Goal: Task Accomplishment & Management: Complete application form

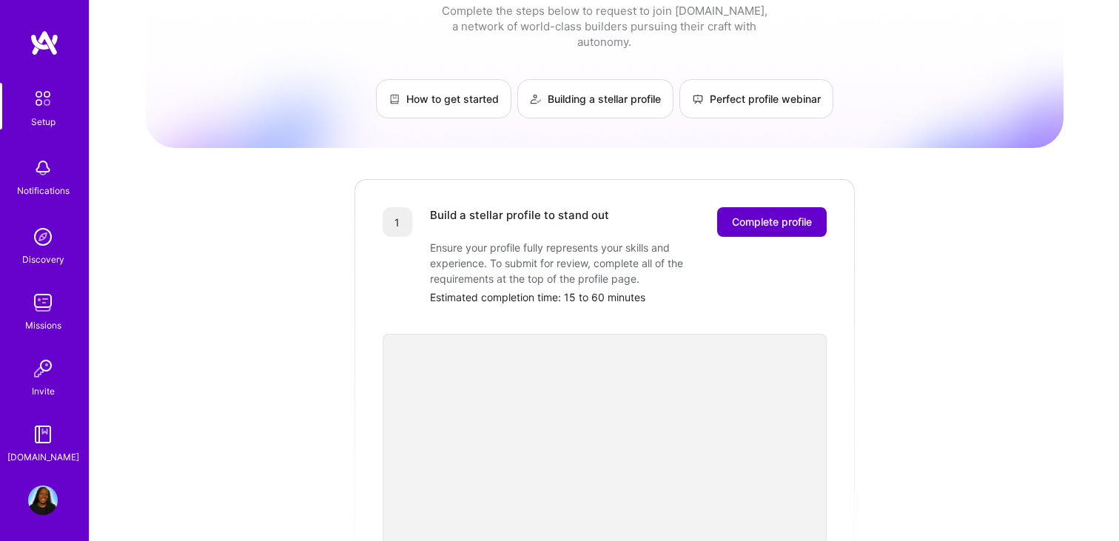
scroll to position [41, 0]
click at [753, 209] on button "Complete profile" at bounding box center [772, 224] width 110 height 30
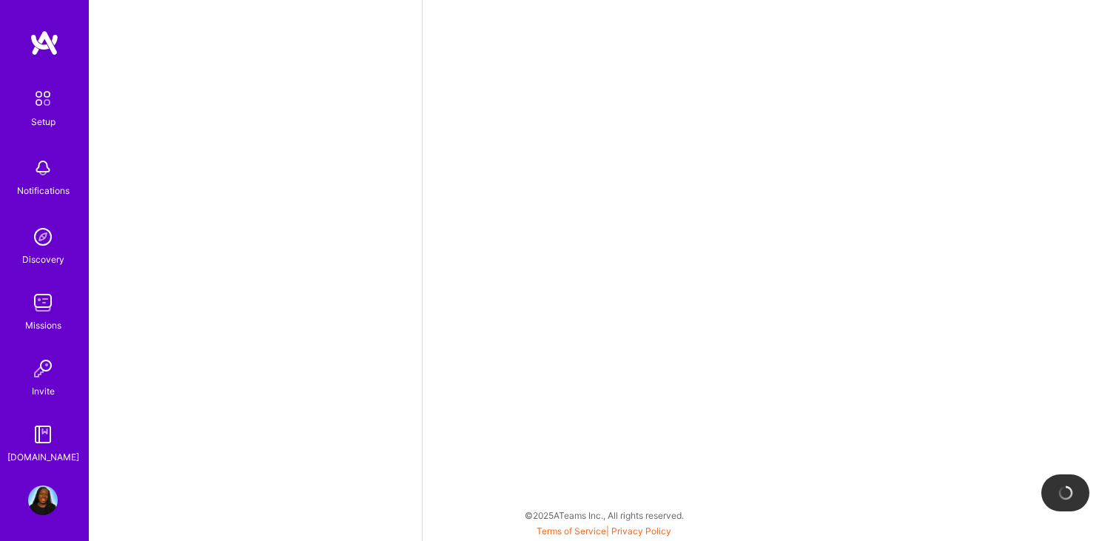
click at [751, 199] on div at bounding box center [770, 270] width 697 height 541
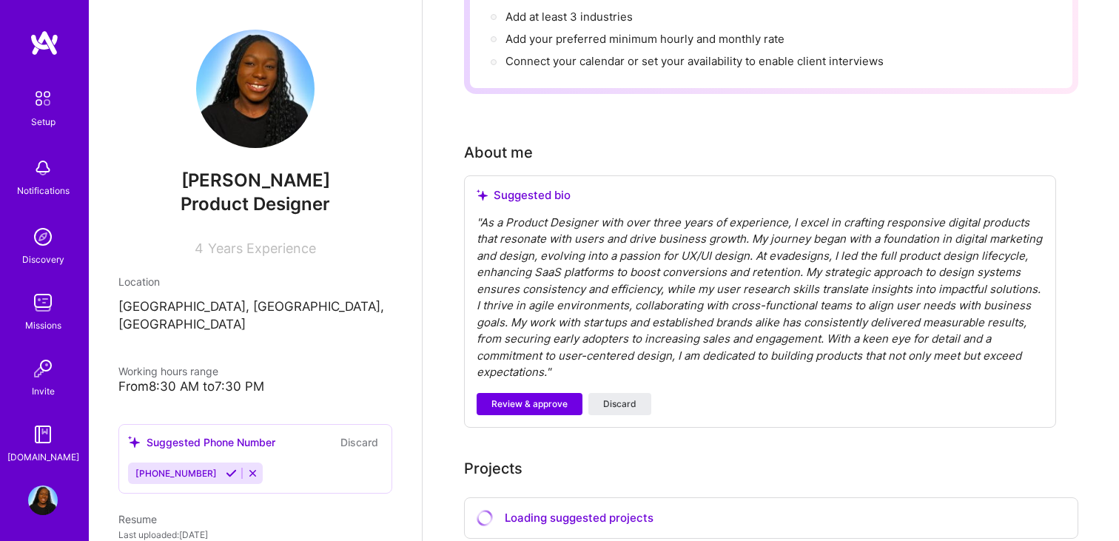
scroll to position [299, 0]
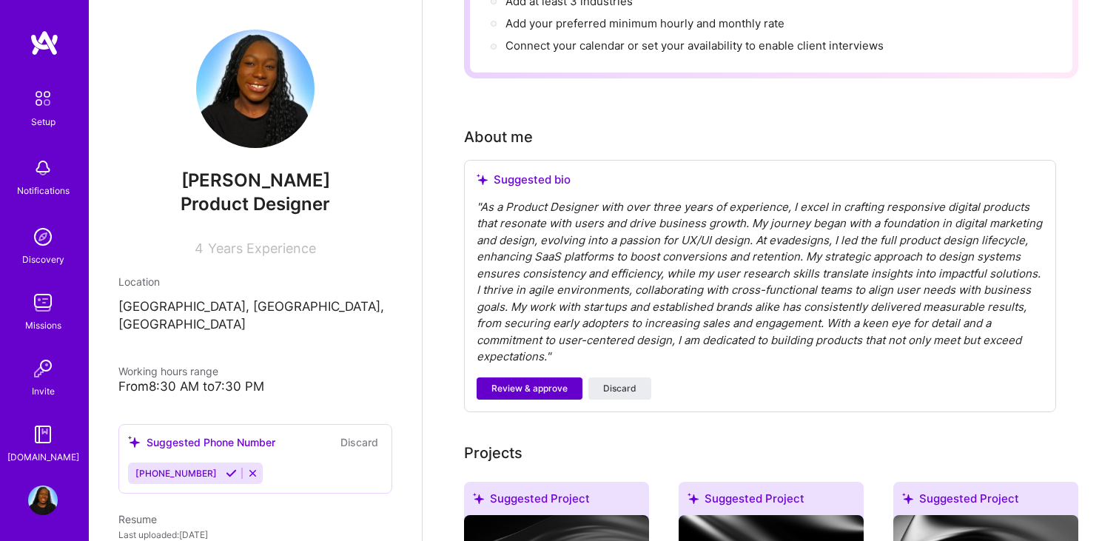
click at [553, 382] on span "Review & approve" at bounding box center [529, 388] width 76 height 13
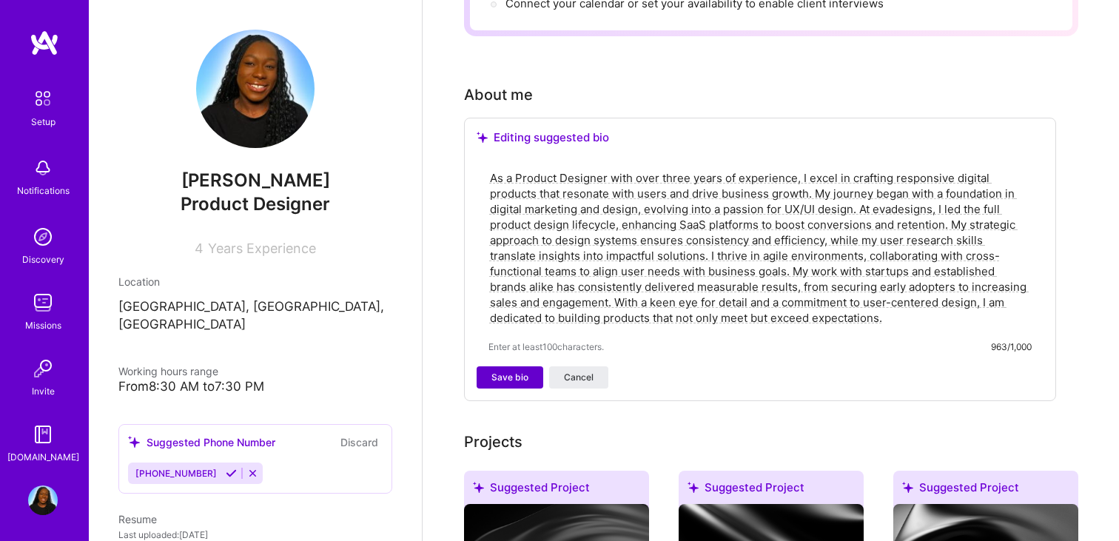
scroll to position [362, 0]
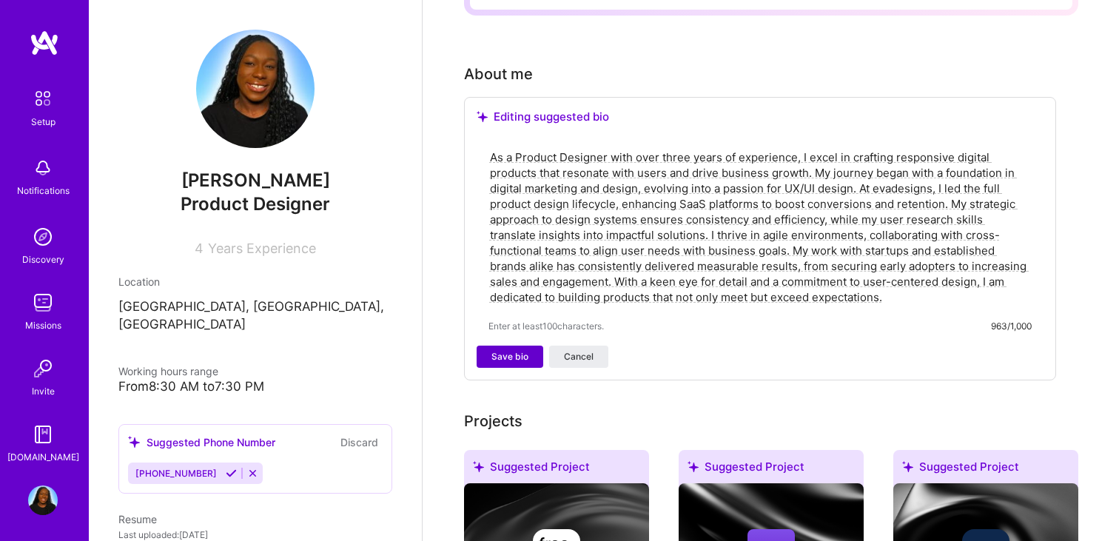
click at [520, 350] on span "Save bio" at bounding box center [509, 356] width 37 height 13
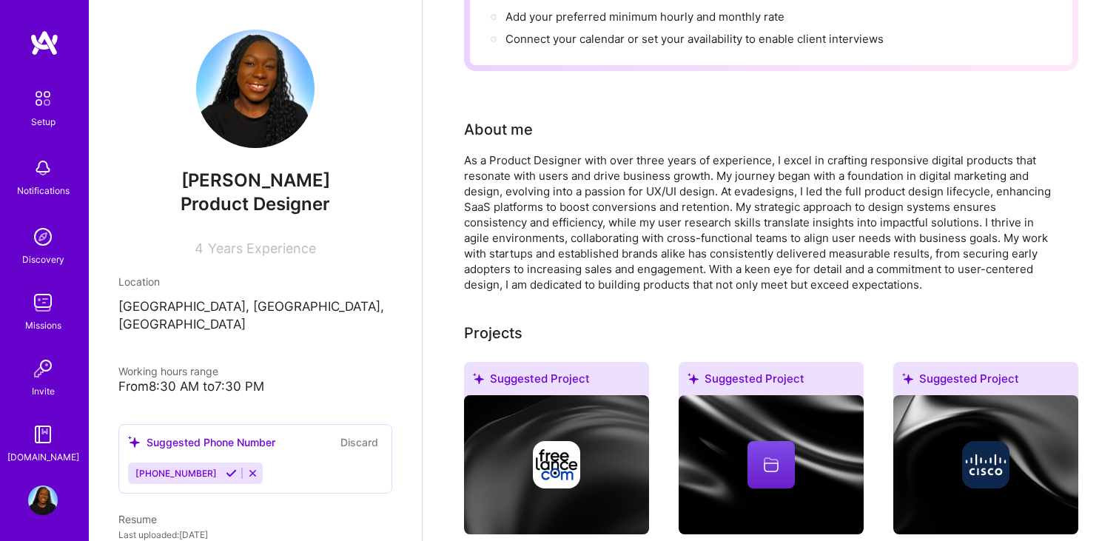
scroll to position [0, 0]
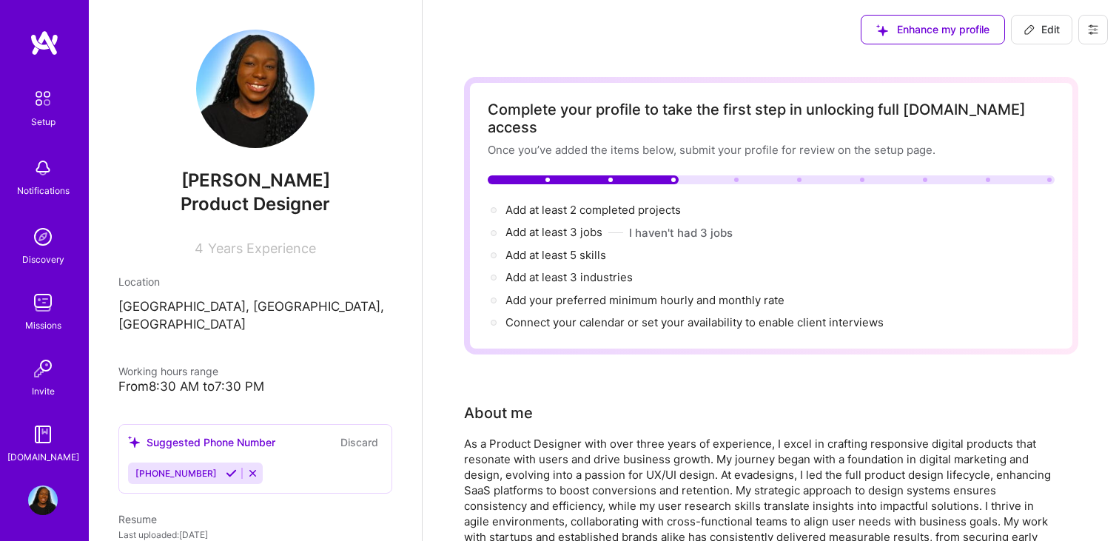
click at [729, 175] on div at bounding box center [771, 179] width 567 height 9
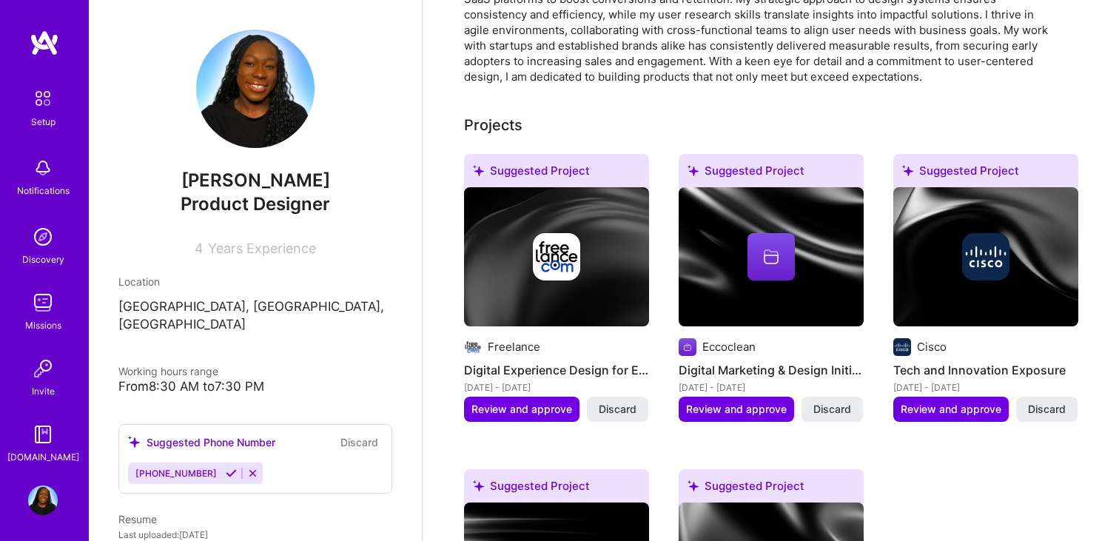
scroll to position [499, 0]
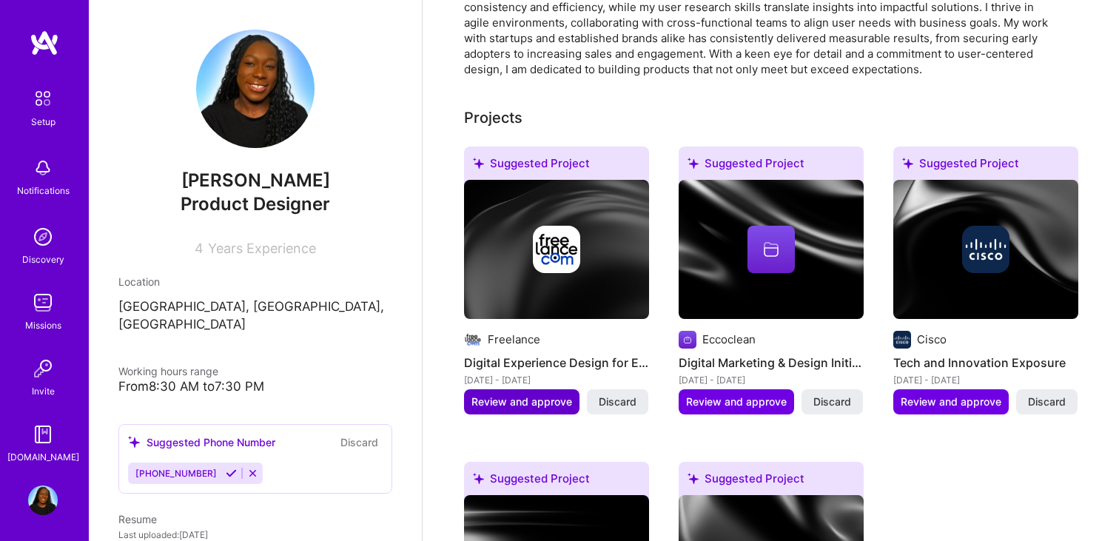
click at [550, 394] on span "Review and approve" at bounding box center [521, 401] width 101 height 15
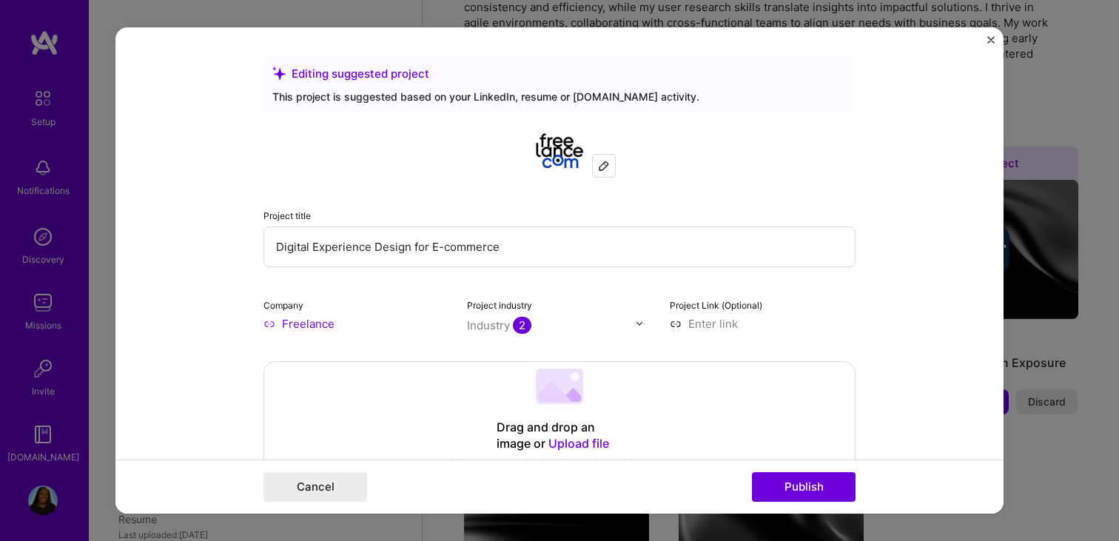
click at [995, 38] on form "Editing suggested project This project is suggested based on your LinkedIn, res…" at bounding box center [559, 270] width 888 height 487
click at [993, 36] on img "Close" at bounding box center [990, 39] width 7 height 7
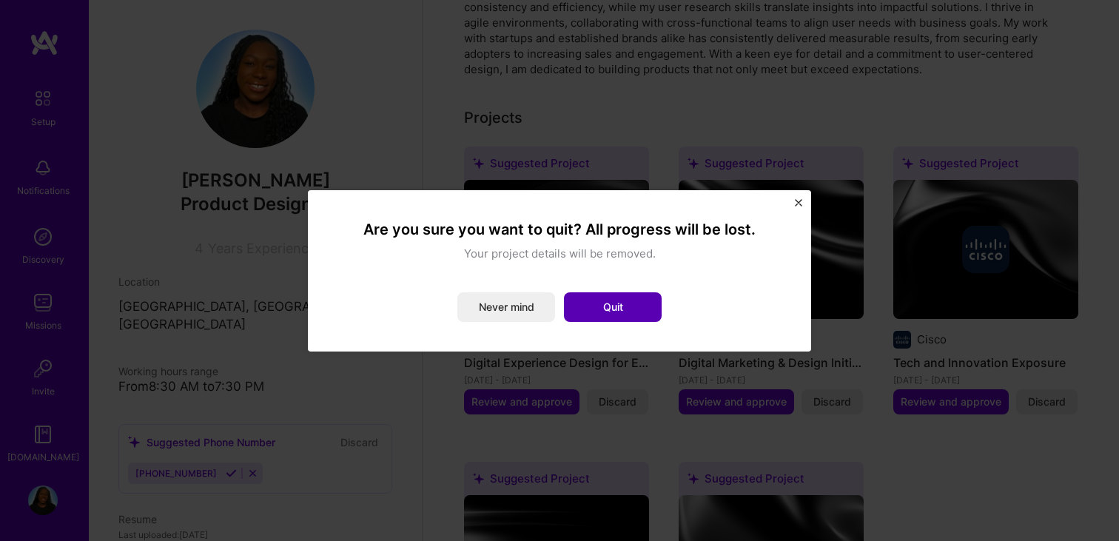
click at [623, 298] on button "Quit" at bounding box center [613, 307] width 98 height 30
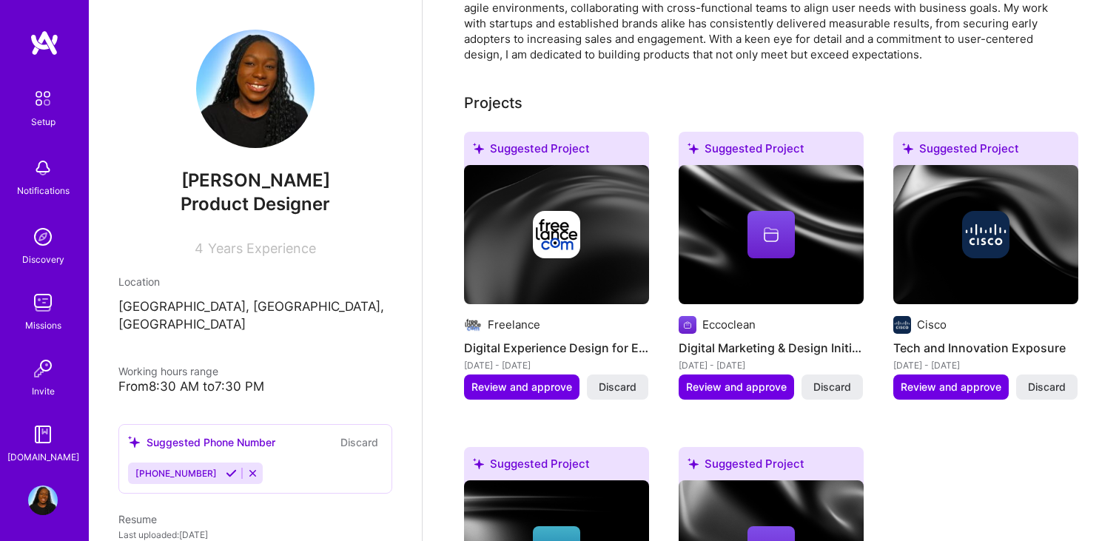
scroll to position [442, 0]
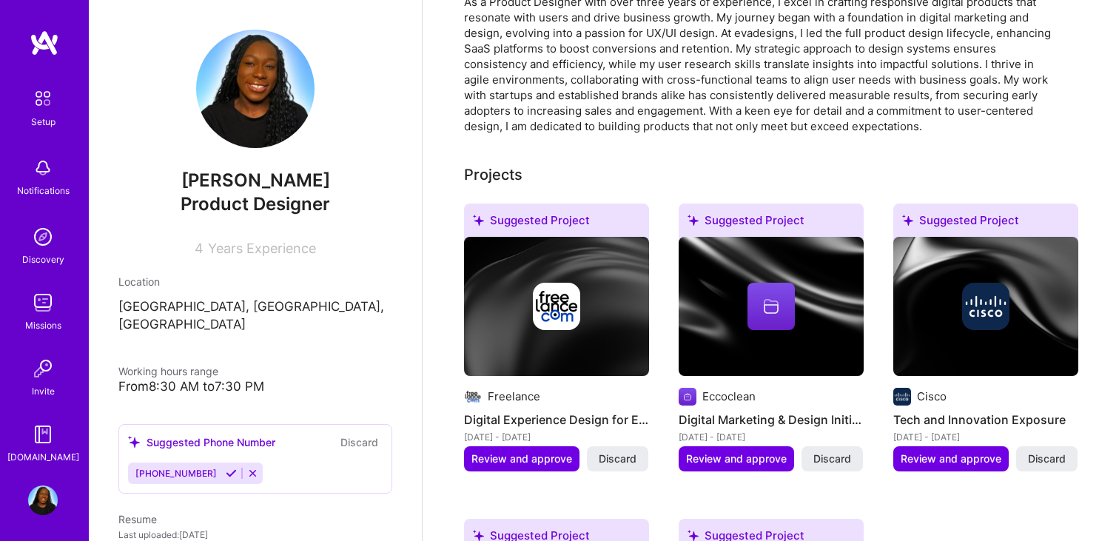
click at [45, 118] on div "Setup" at bounding box center [43, 122] width 24 height 16
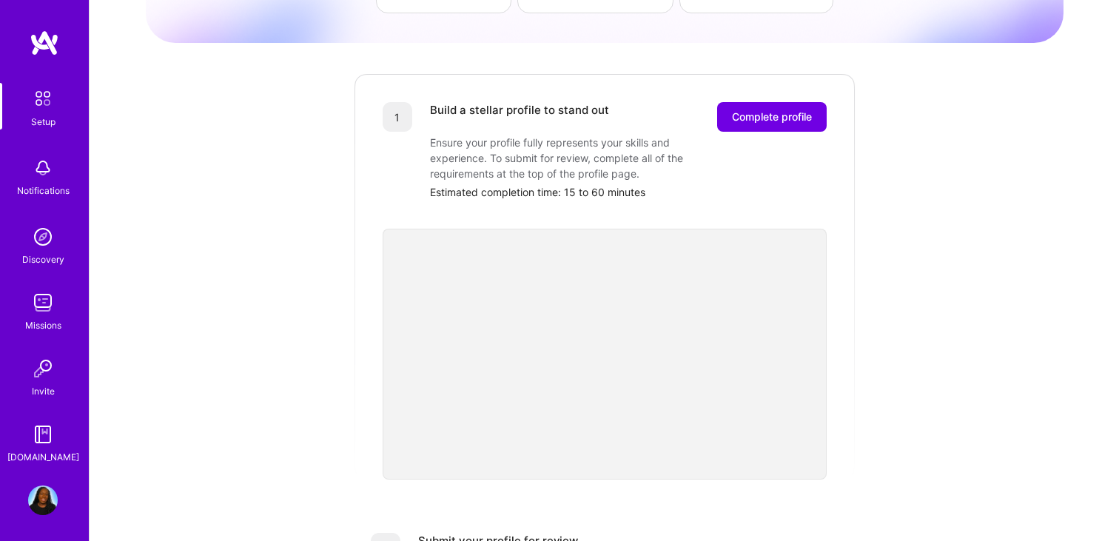
scroll to position [147, 0]
click at [761, 111] on span "Complete profile" at bounding box center [772, 118] width 80 height 15
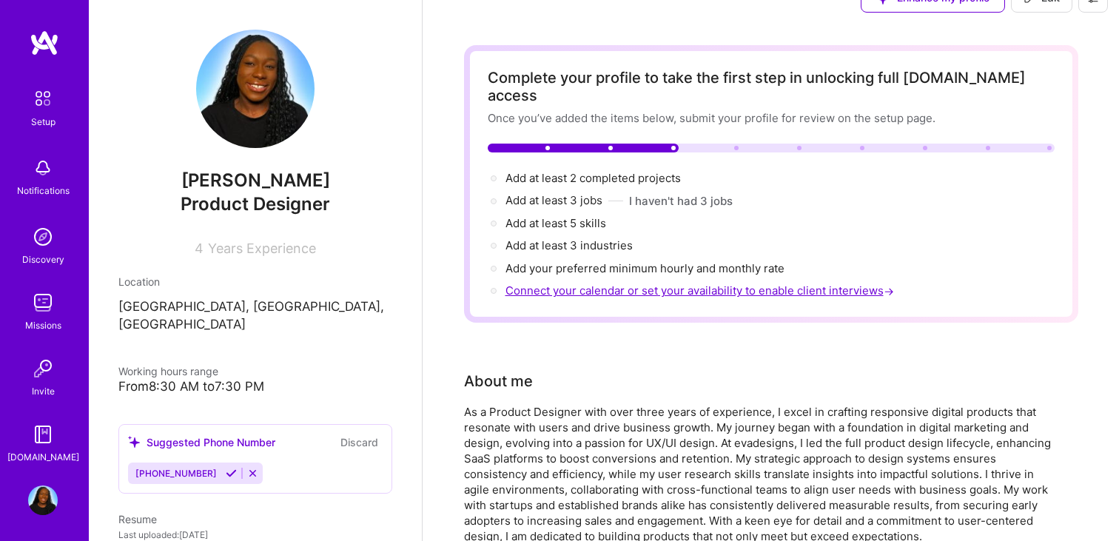
scroll to position [27, 0]
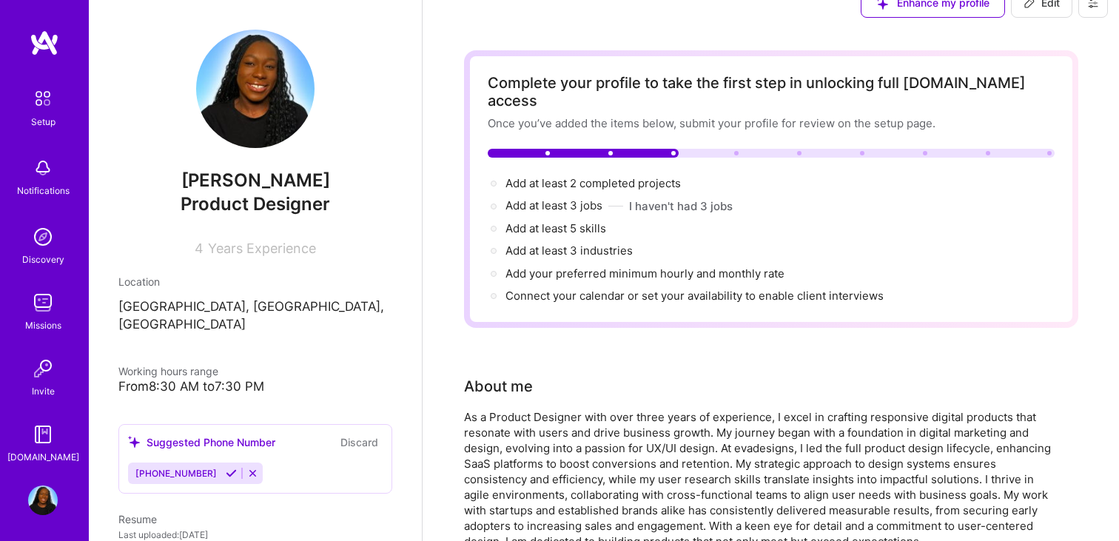
click at [637, 156] on div "Complete your profile to take the first step in unlocking full [DOMAIN_NAME] ac…" at bounding box center [771, 189] width 567 height 230
click at [637, 176] on span "Add at least 2 completed projects →" at bounding box center [600, 183] width 189 height 14
select select "US"
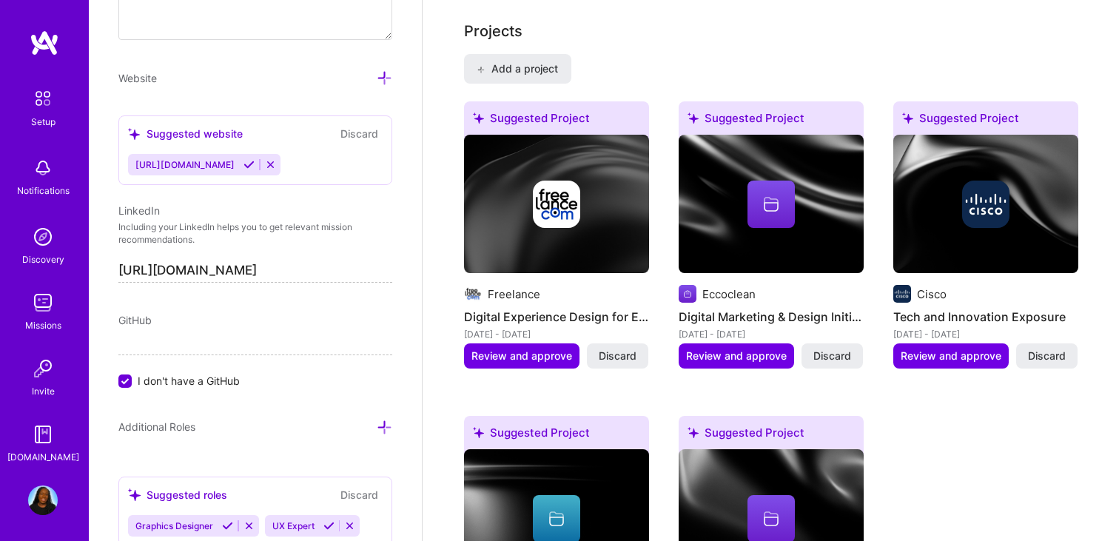
scroll to position [1276, 0]
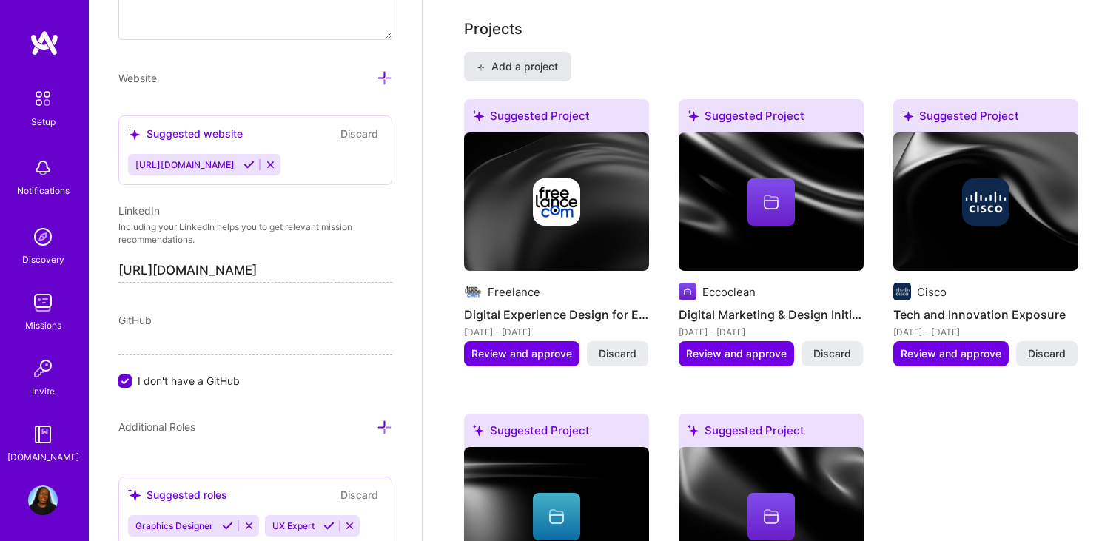
click at [545, 59] on span "Add a project" at bounding box center [517, 66] width 81 height 15
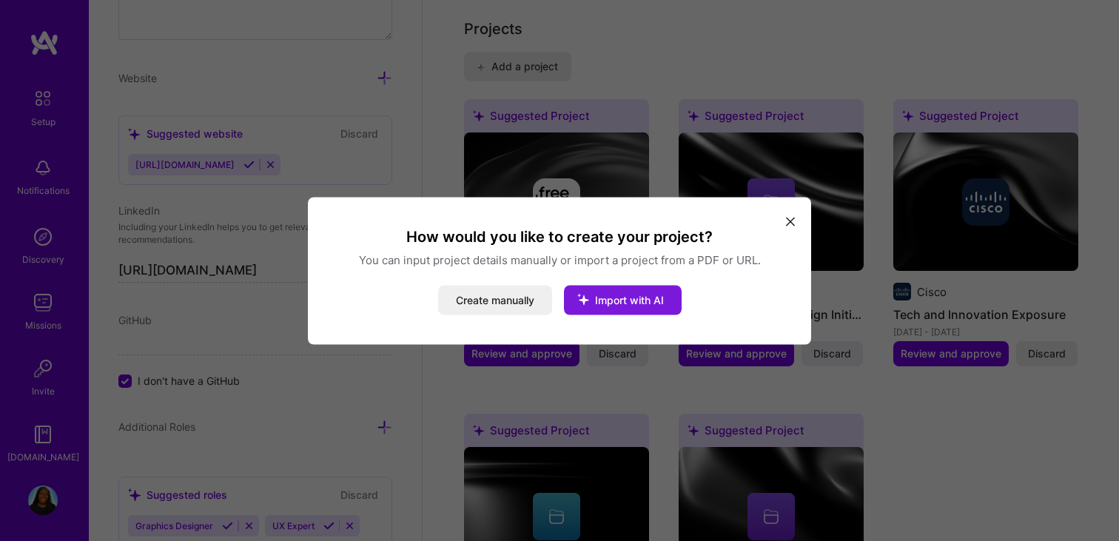
click at [619, 295] on span "Import with AI" at bounding box center [629, 299] width 69 height 13
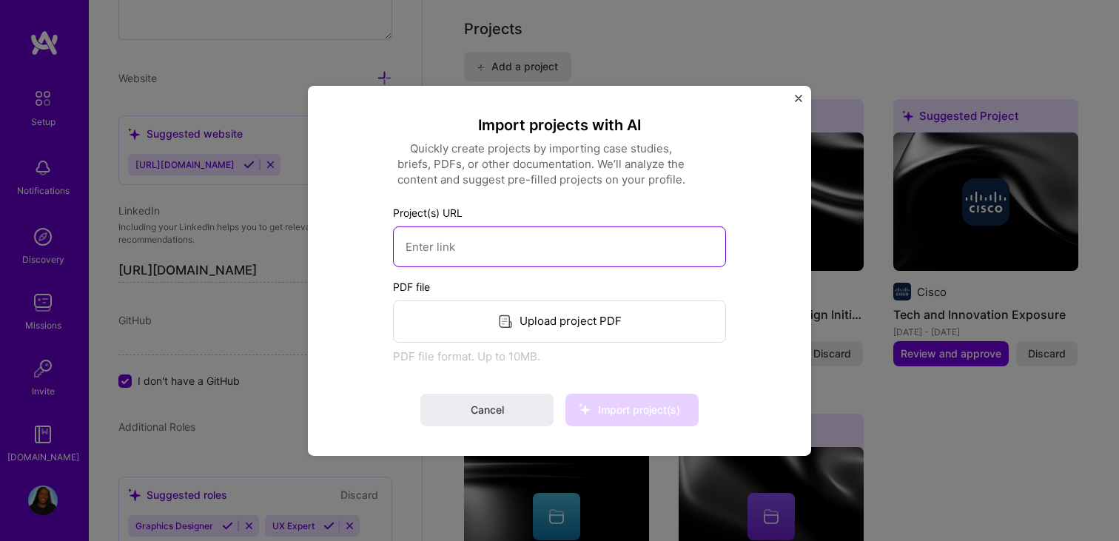
click at [524, 250] on input at bounding box center [559, 246] width 333 height 41
click at [625, 240] on input at bounding box center [559, 246] width 333 height 41
paste input "[URL][DOMAIN_NAME]"
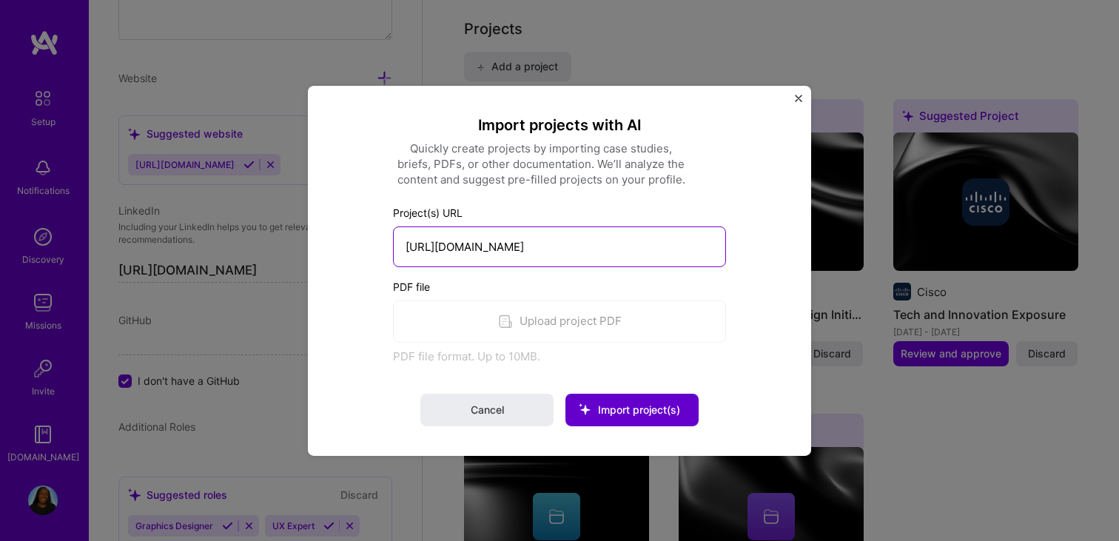
type input "[URL][DOMAIN_NAME]"
click at [630, 416] on span "Import project(s)" at bounding box center [632, 410] width 95 height 15
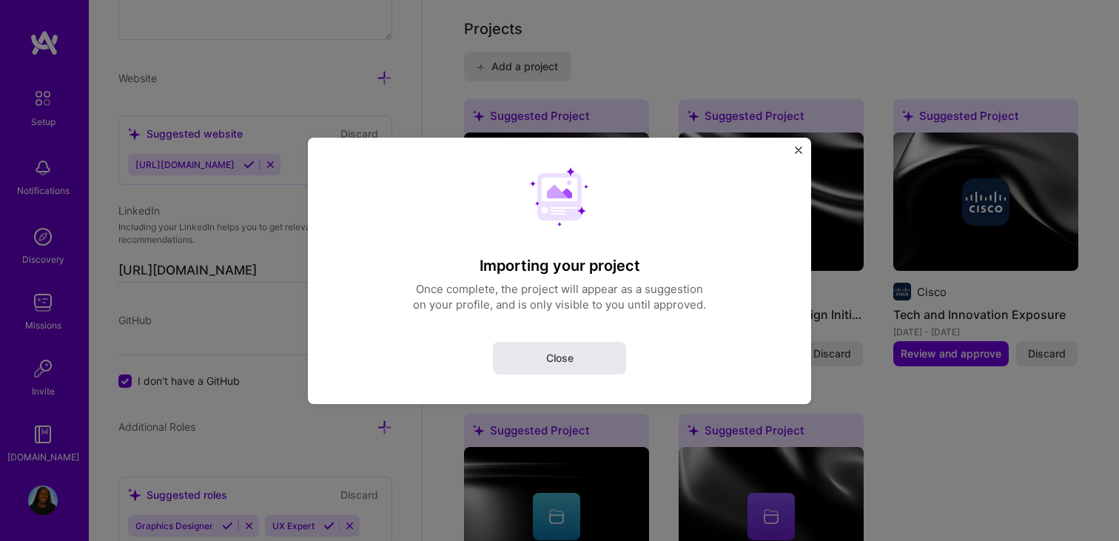
click at [606, 357] on button "Close" at bounding box center [559, 357] width 133 height 33
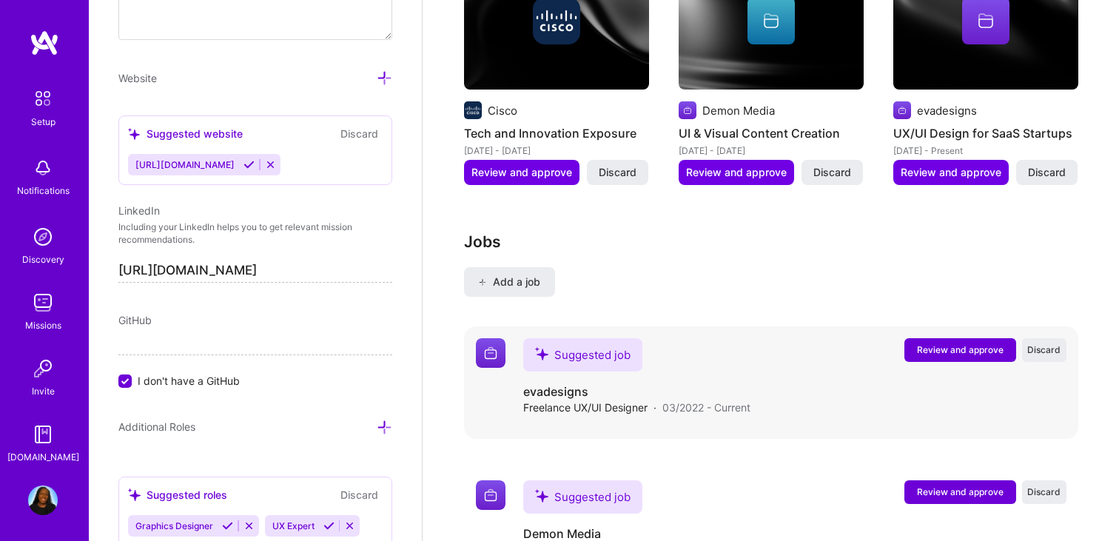
scroll to position [1834, 0]
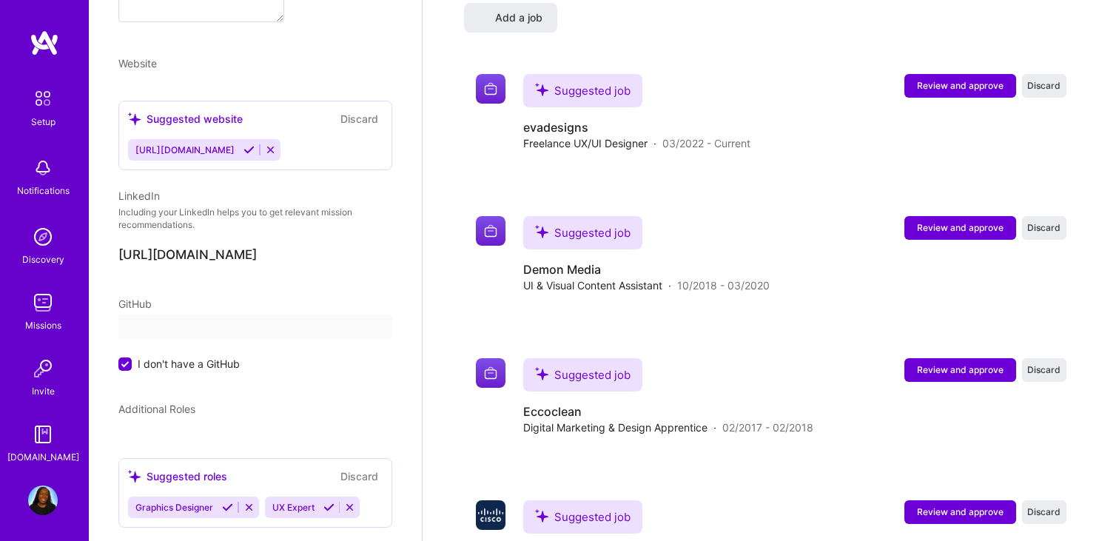
select select "US"
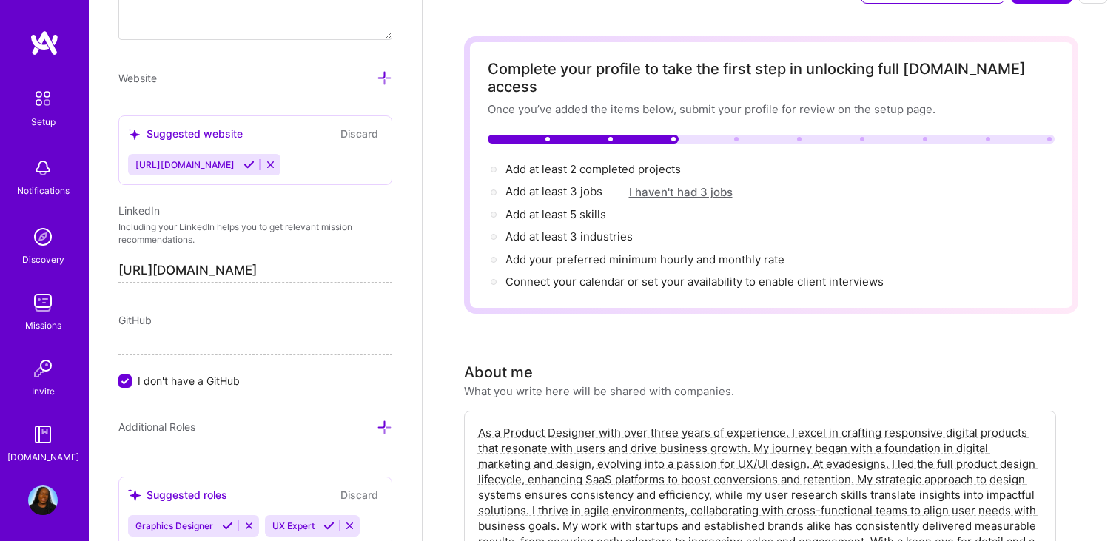
scroll to position [42, 0]
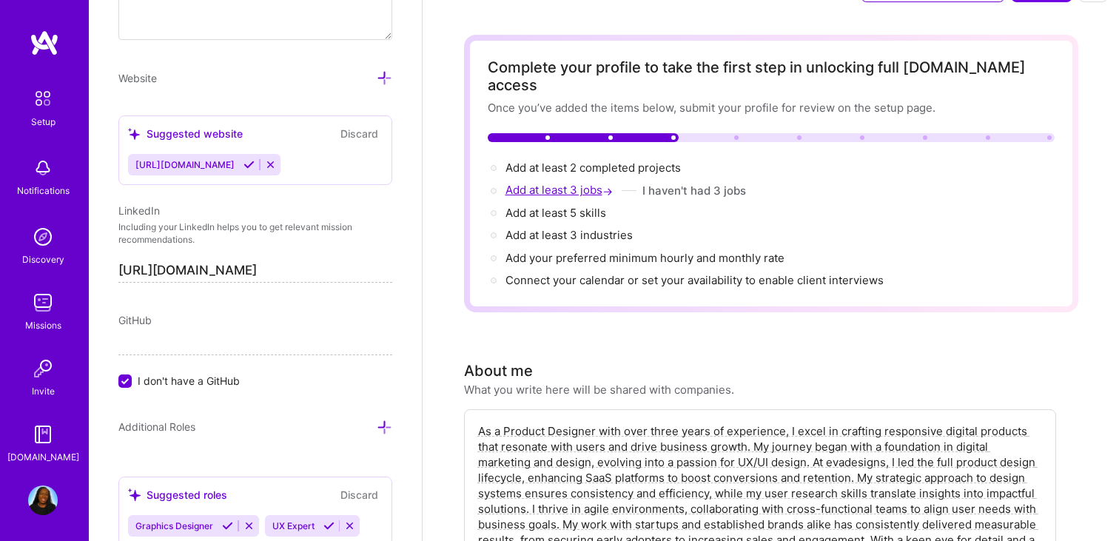
click at [567, 183] on span "Add at least 3 jobs →" at bounding box center [561, 190] width 110 height 14
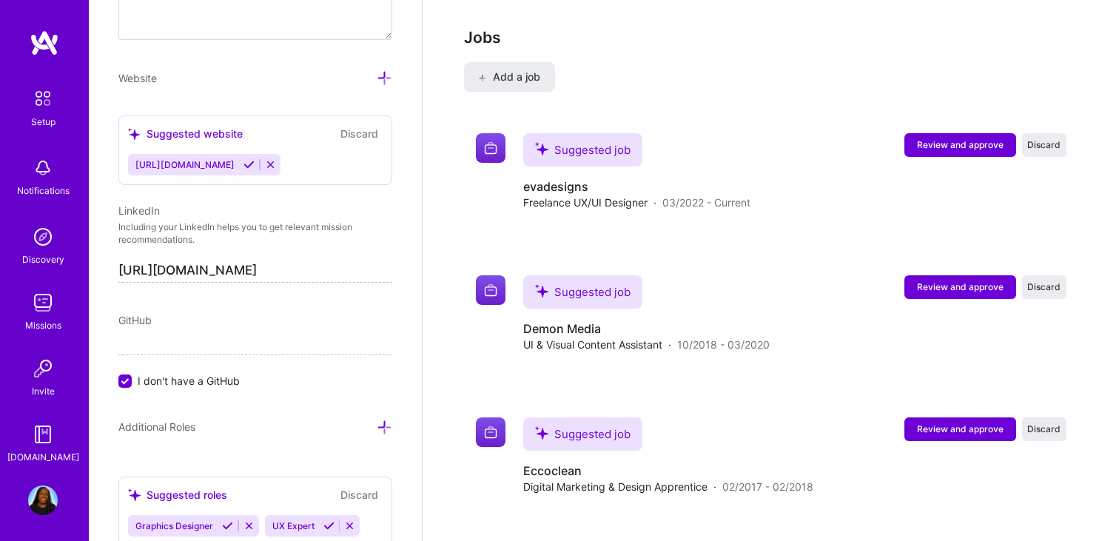
scroll to position [2046, 0]
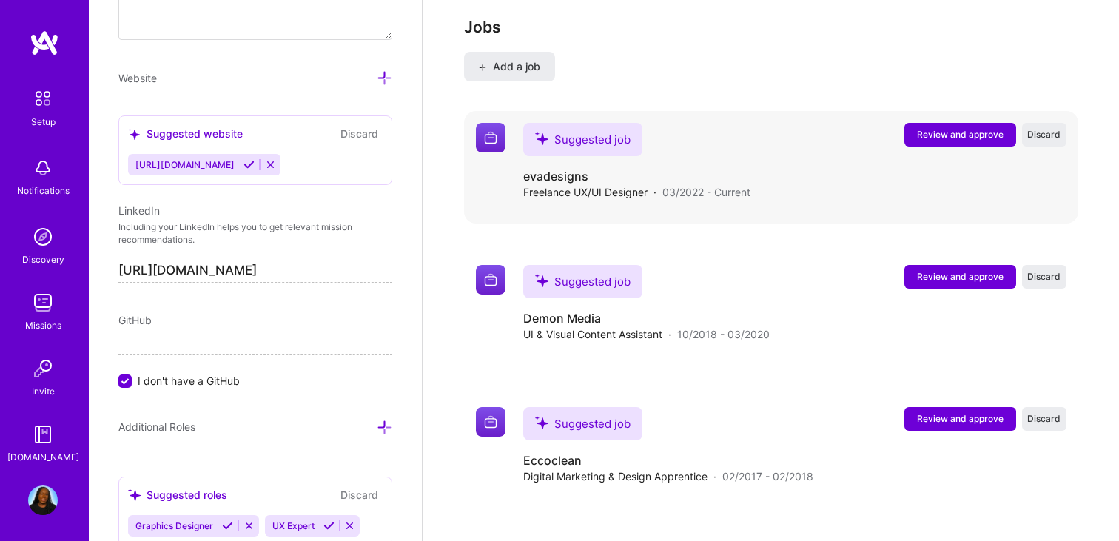
click at [981, 128] on span "Review and approve" at bounding box center [960, 134] width 87 height 13
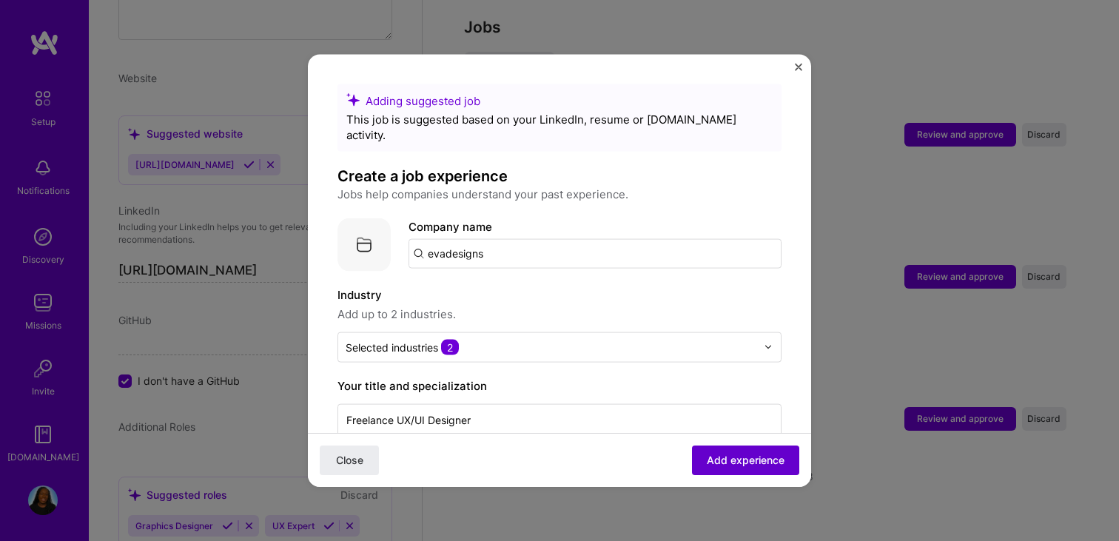
click at [771, 468] on button "Add experience" at bounding box center [745, 461] width 107 height 30
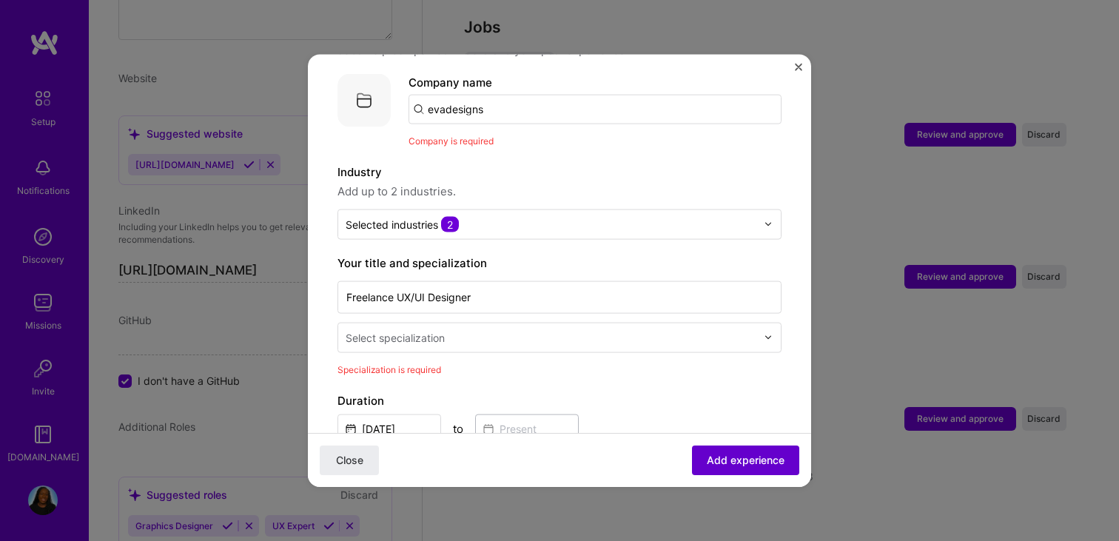
scroll to position [148, 0]
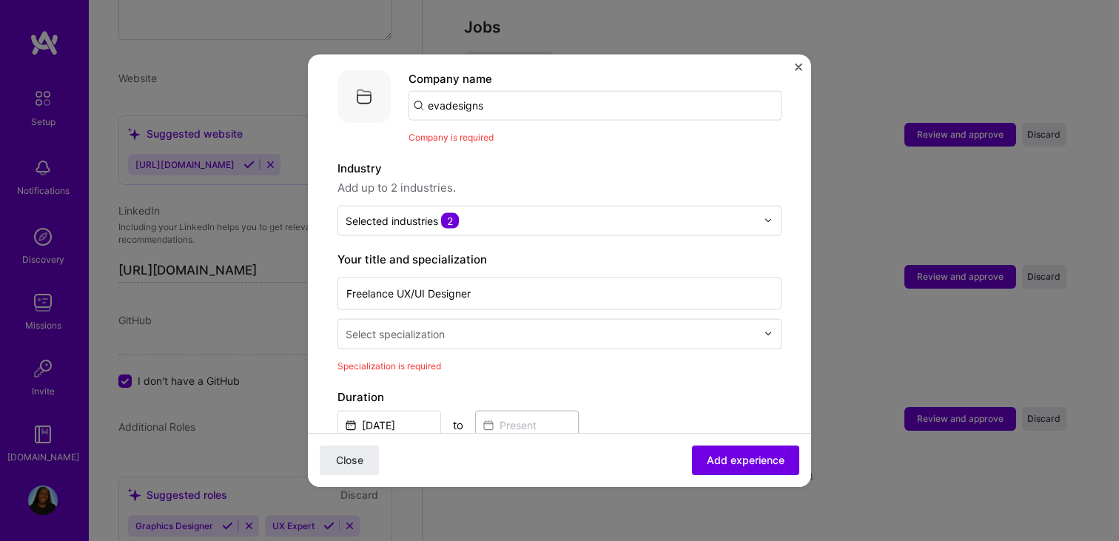
click at [516, 90] on input "evadesigns" at bounding box center [595, 105] width 373 height 30
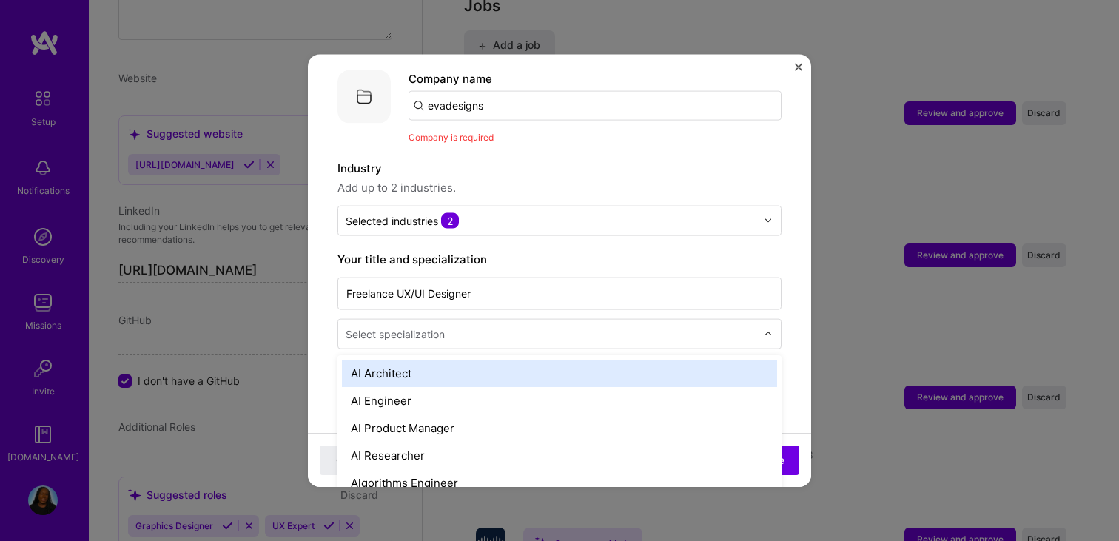
scroll to position [2072, 0]
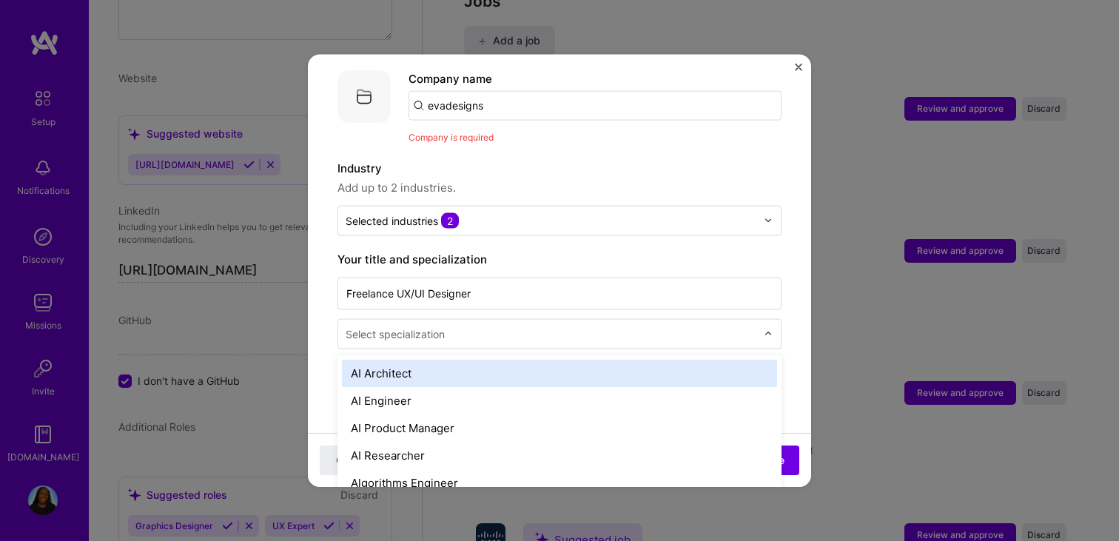
click at [494, 326] on input "text" at bounding box center [553, 334] width 414 height 16
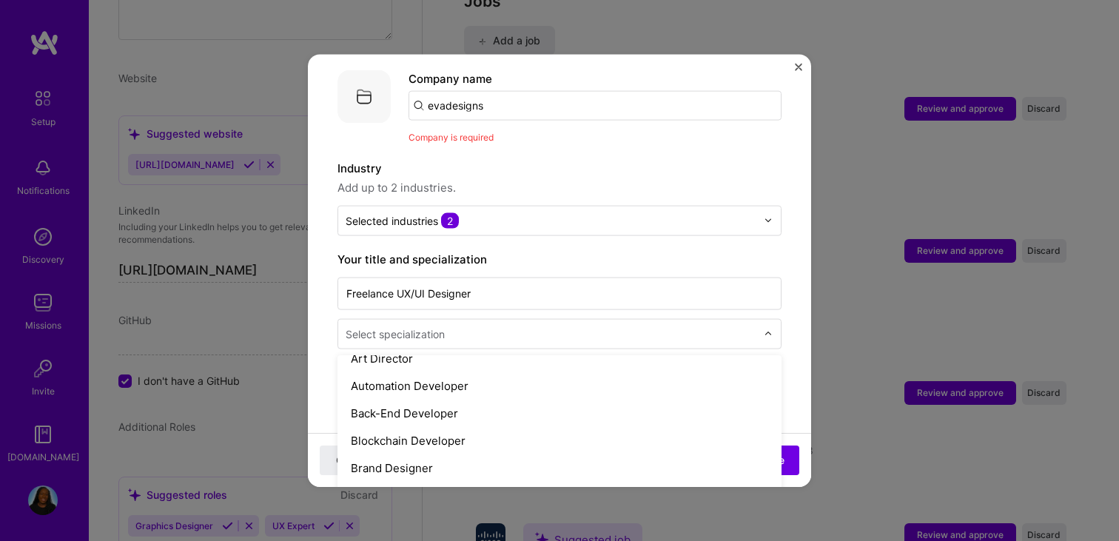
scroll to position [388, 0]
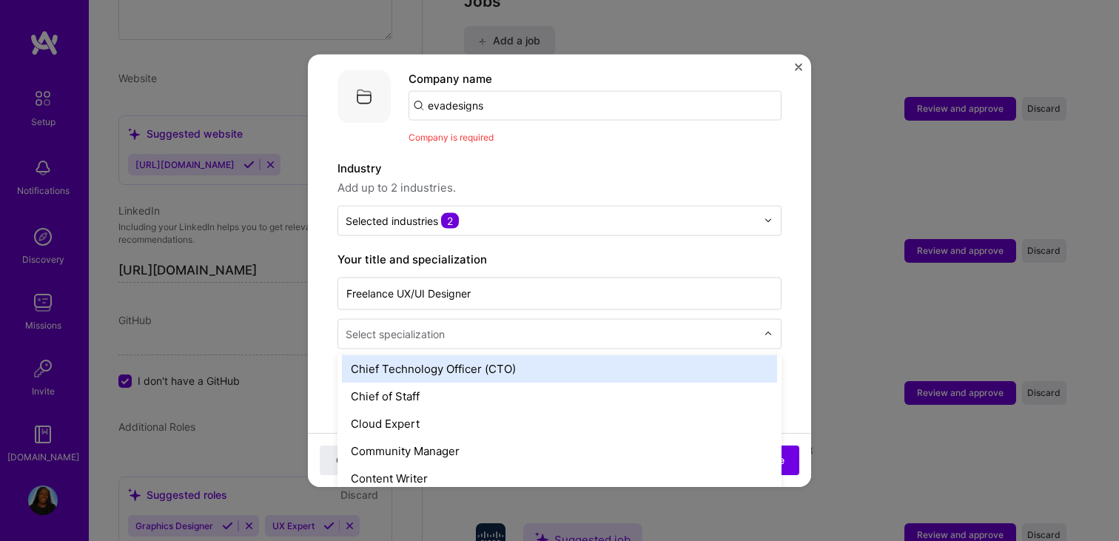
click at [577, 90] on input "evadesigns" at bounding box center [595, 105] width 373 height 30
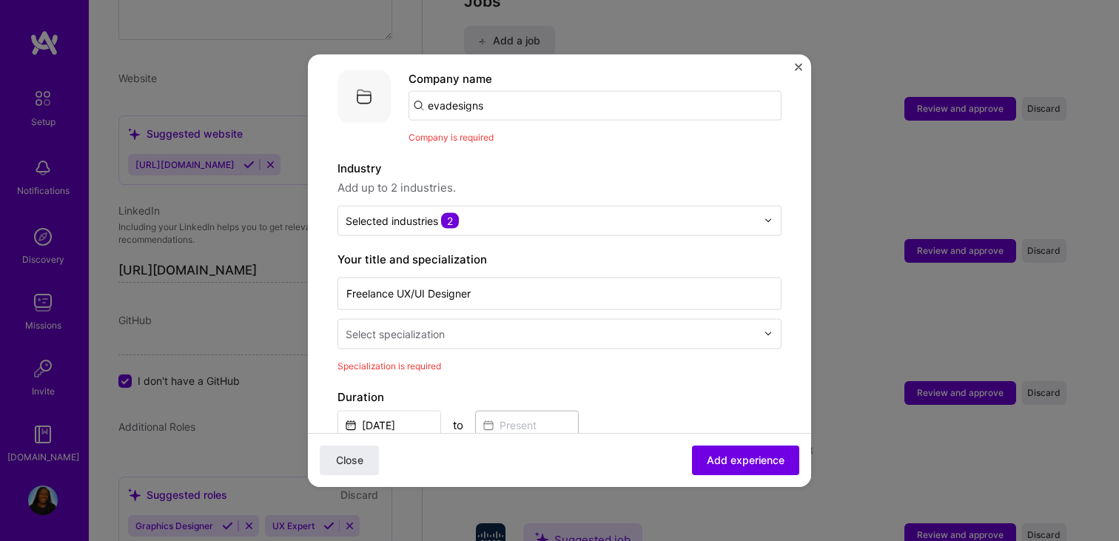
click at [545, 70] on div "Company name evadesigns" at bounding box center [595, 95] width 373 height 50
click at [590, 30] on div "Adding suggested job This job is suggested based on your LinkedIn, resume or [D…" at bounding box center [559, 270] width 1119 height 541
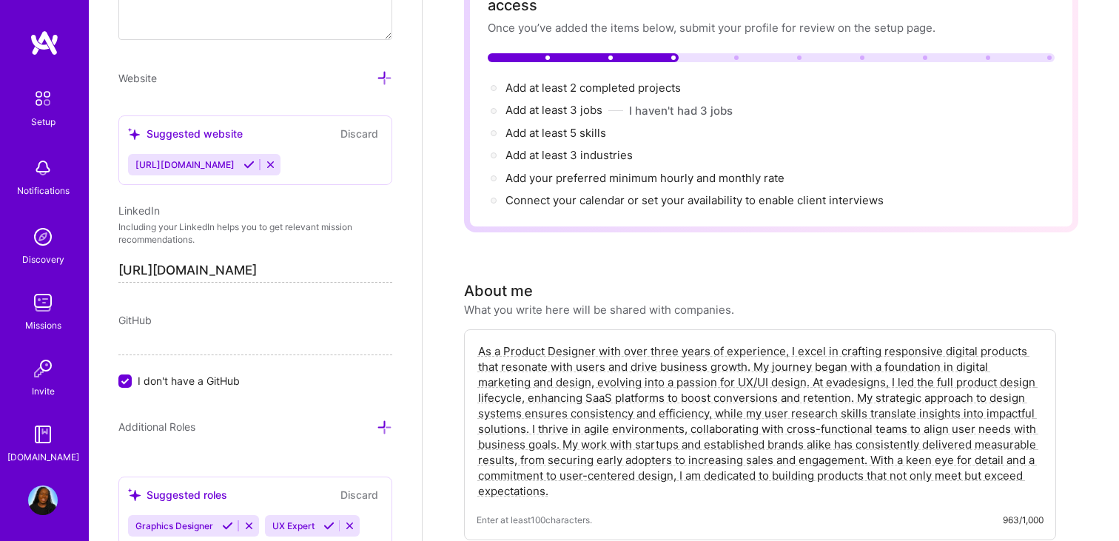
scroll to position [52, 0]
